Goal: Check status

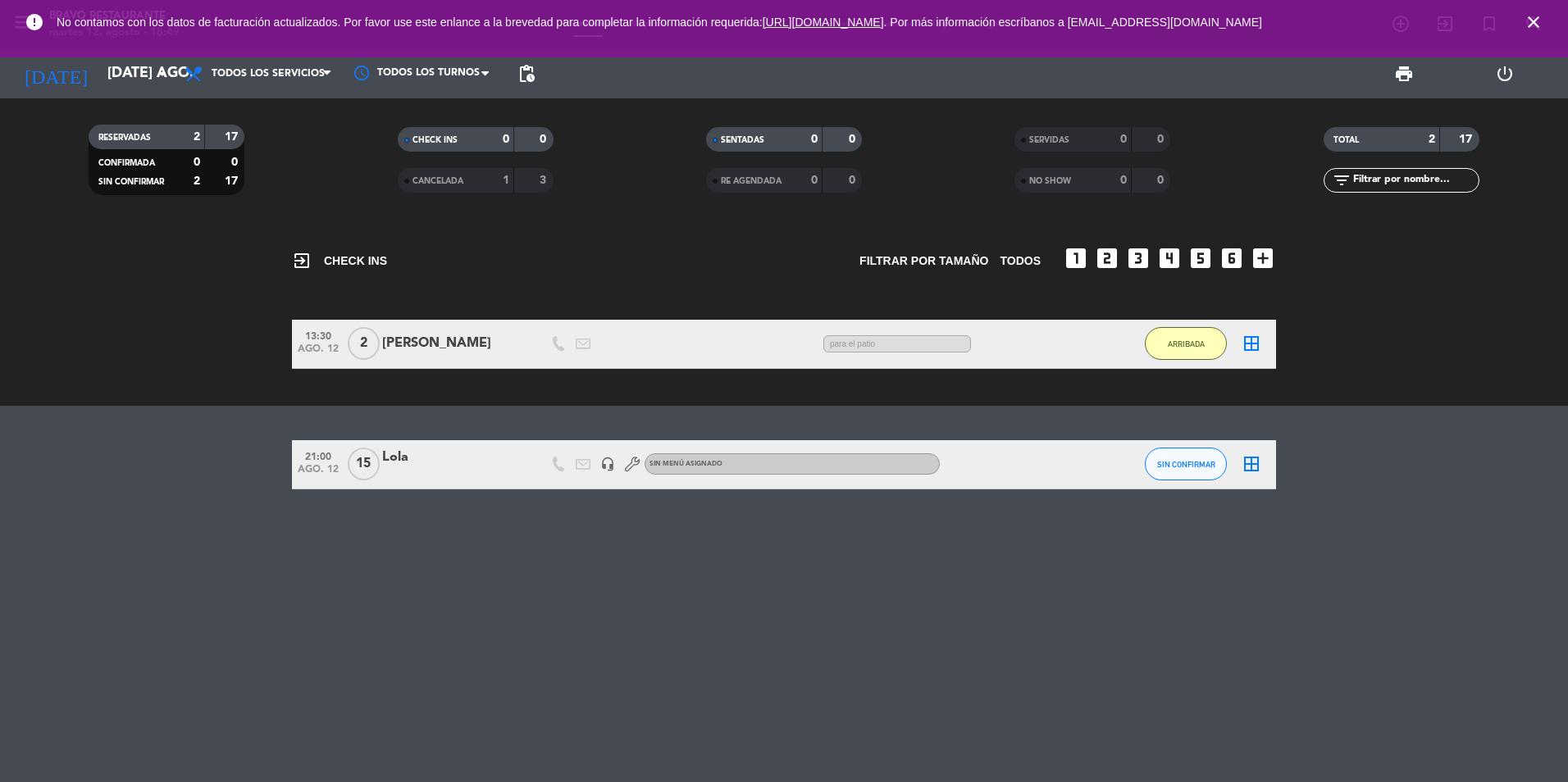
click at [566, 600] on div "exit_to_app CHECK INS Filtrar por tamaño TODOS looks_one looks_two looks_3 look…" at bounding box center [784, 502] width 1568 height 561
click at [100, 82] on input "[DATE] ago." at bounding box center [195, 74] width 191 height 33
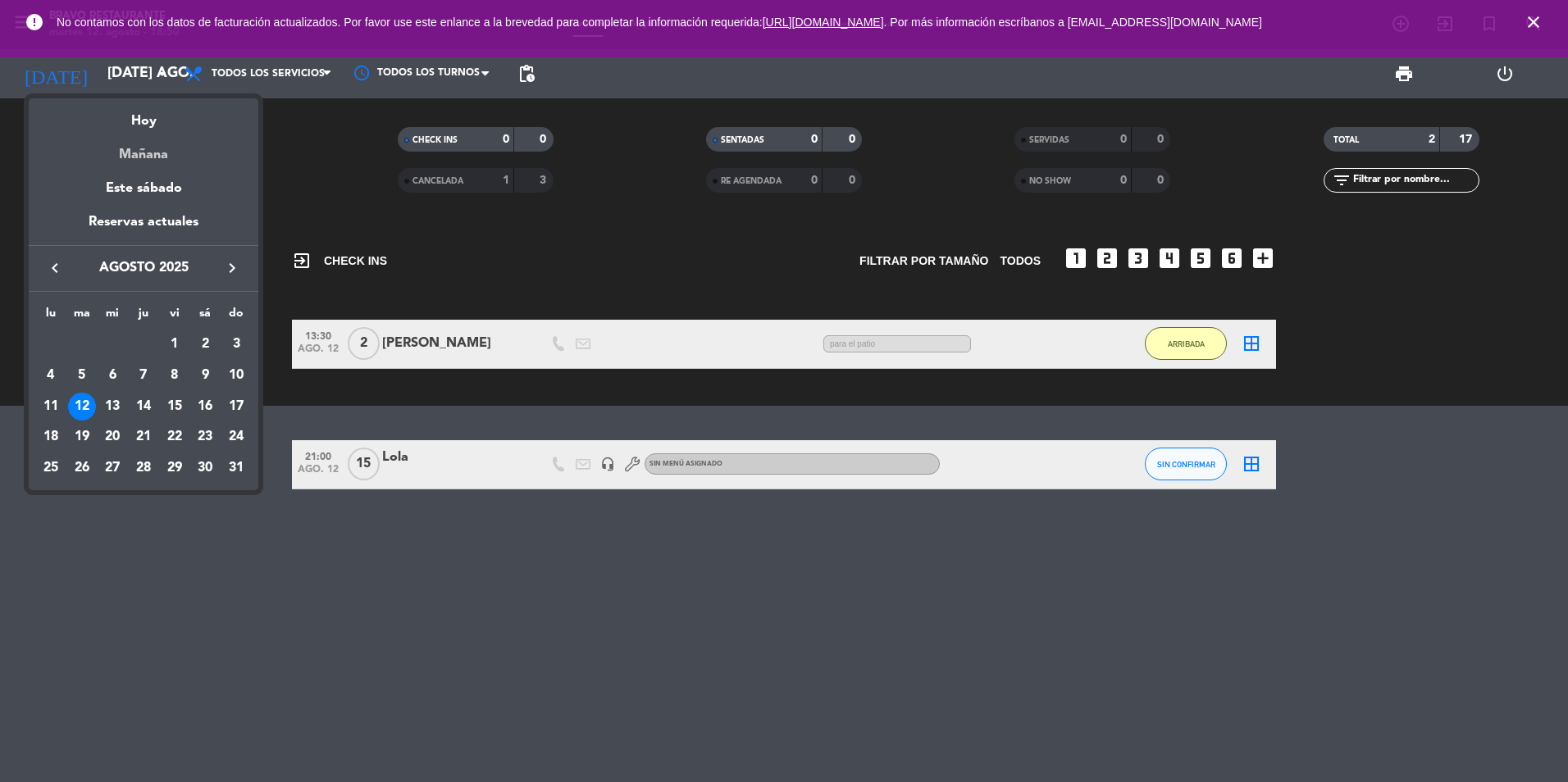
click at [143, 161] on div "Mañana" at bounding box center [143, 148] width 229 height 34
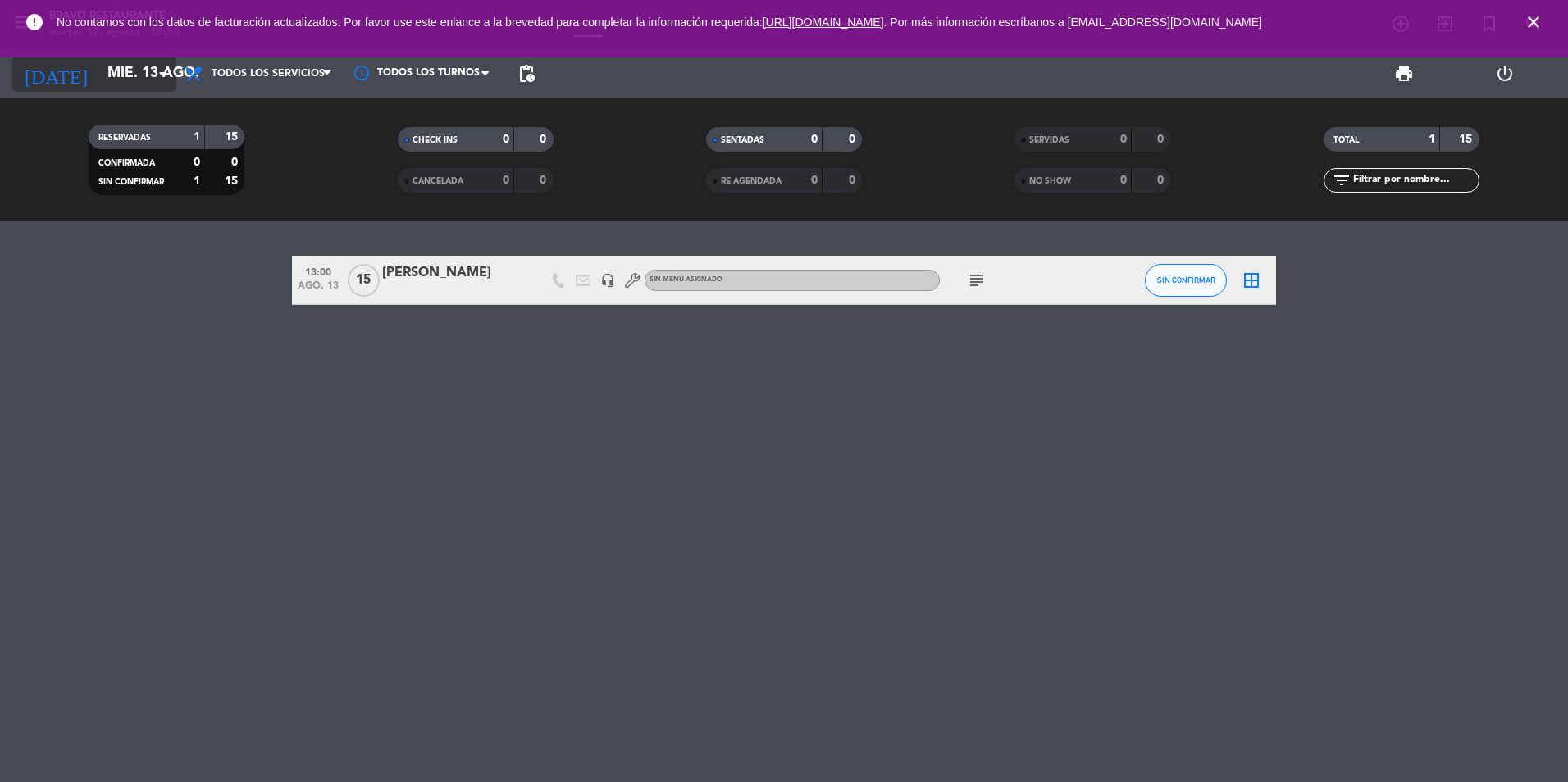
click at [131, 81] on input "mié. 13 ago." at bounding box center [195, 74] width 191 height 33
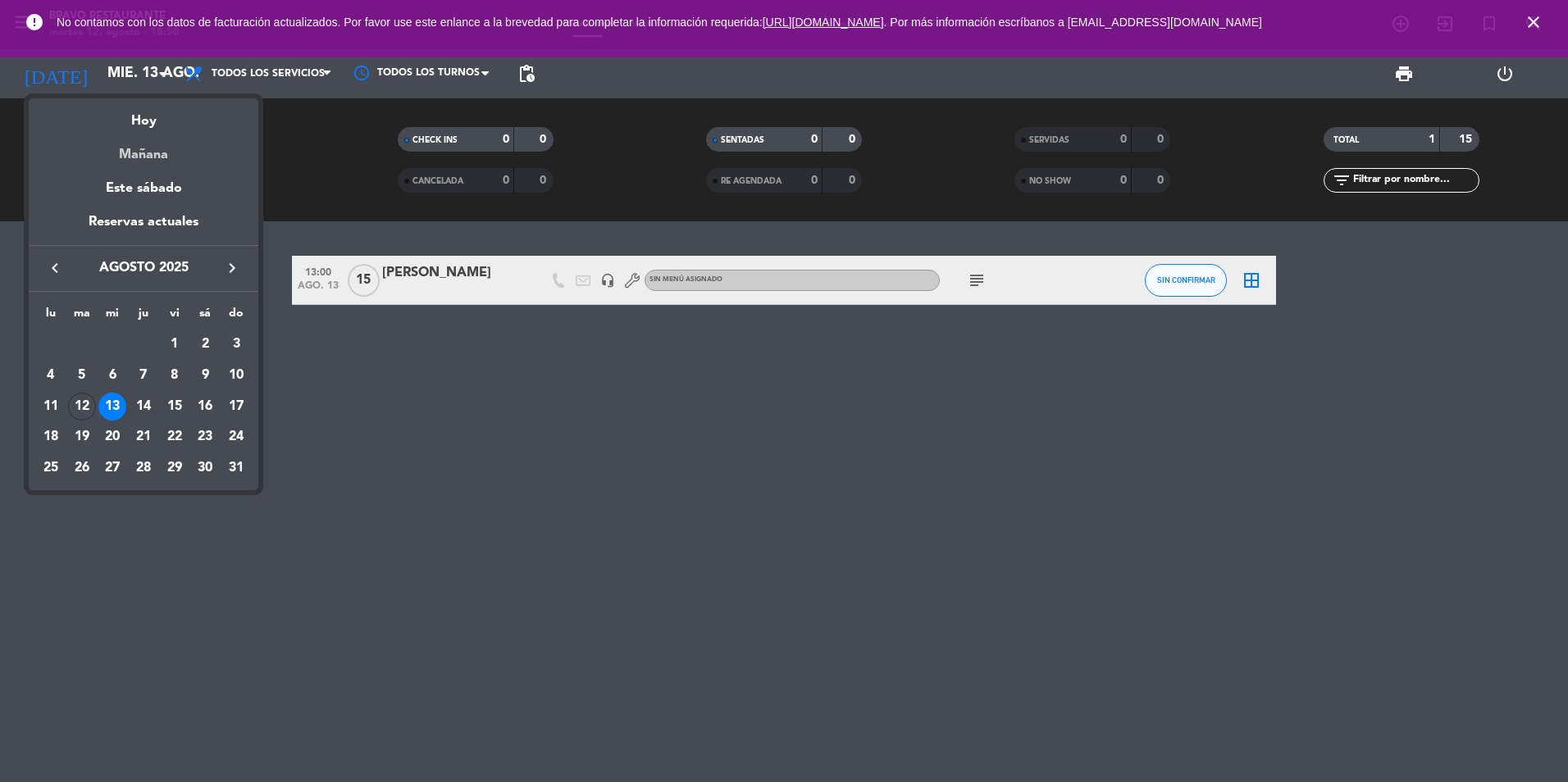
click at [160, 147] on div "Mañana" at bounding box center [143, 148] width 229 height 34
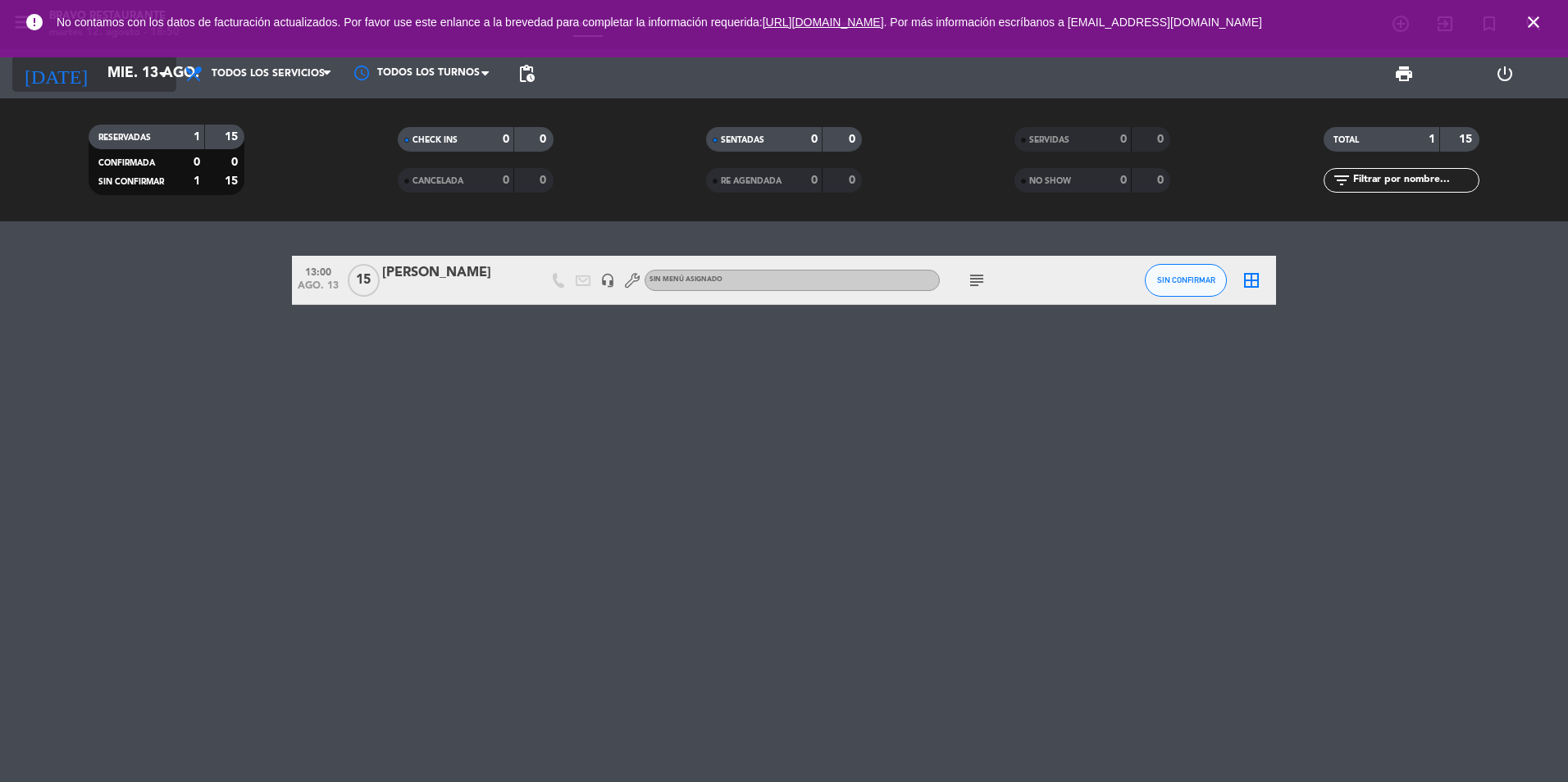
click at [140, 75] on input "mié. 13 ago." at bounding box center [195, 74] width 191 height 33
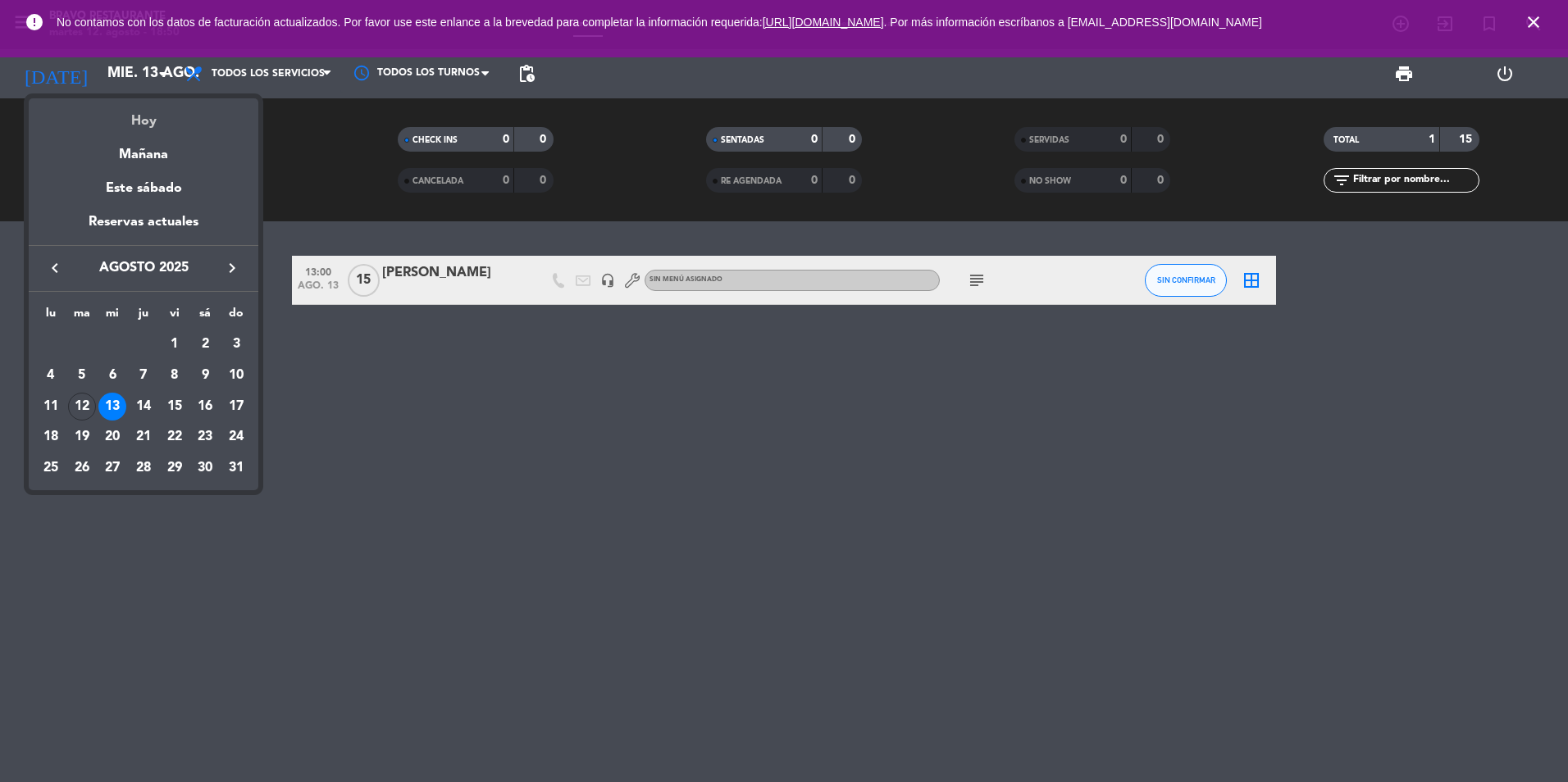
click at [158, 126] on div "Hoy" at bounding box center [143, 115] width 229 height 34
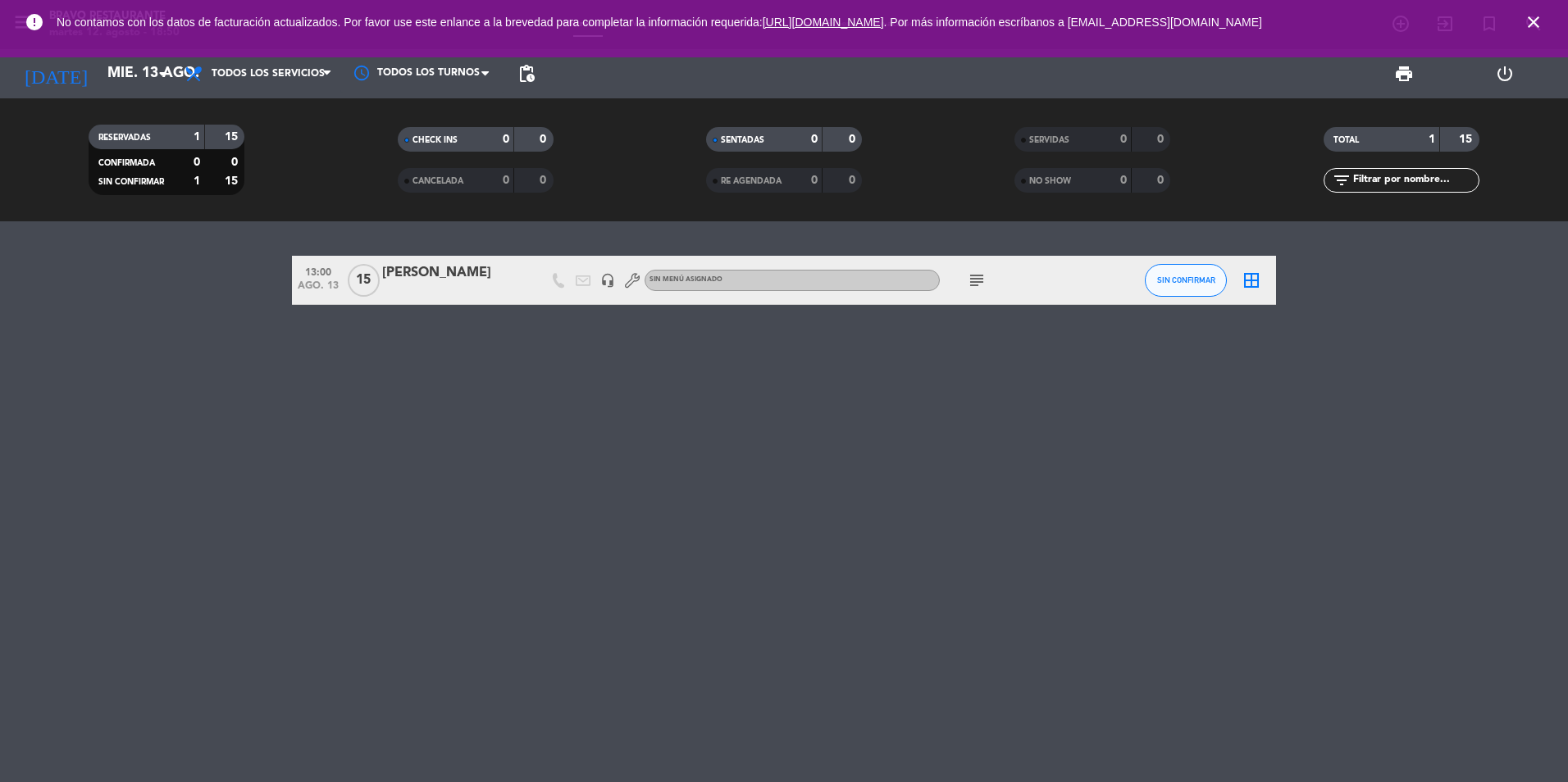
type input "[DATE] ago."
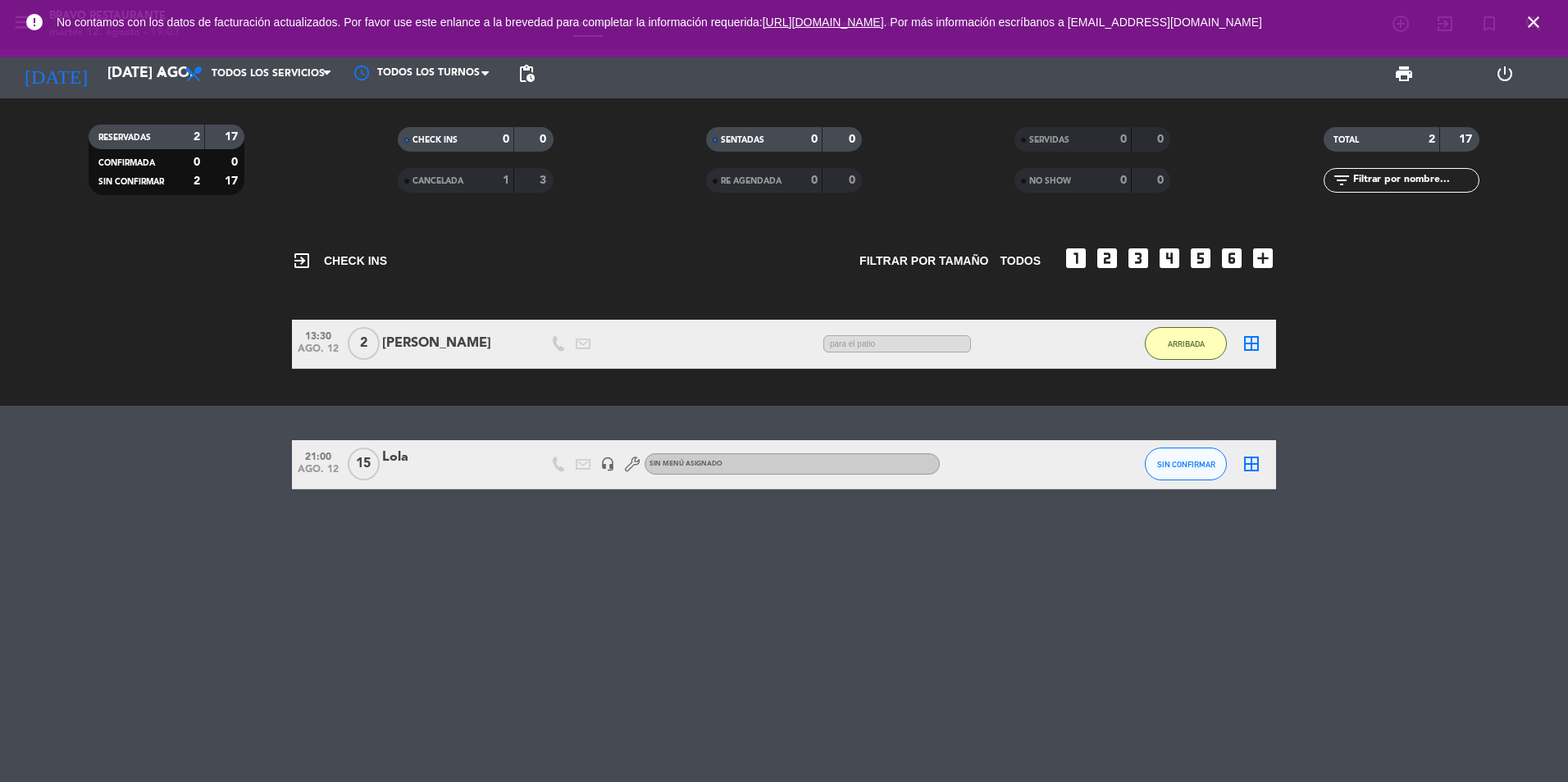
click at [1082, 613] on div "exit_to_app CHECK INS Filtrar por tamaño TODOS looks_one looks_two looks_3 look…" at bounding box center [784, 502] width 1568 height 561
